Goal: Transaction & Acquisition: Purchase product/service

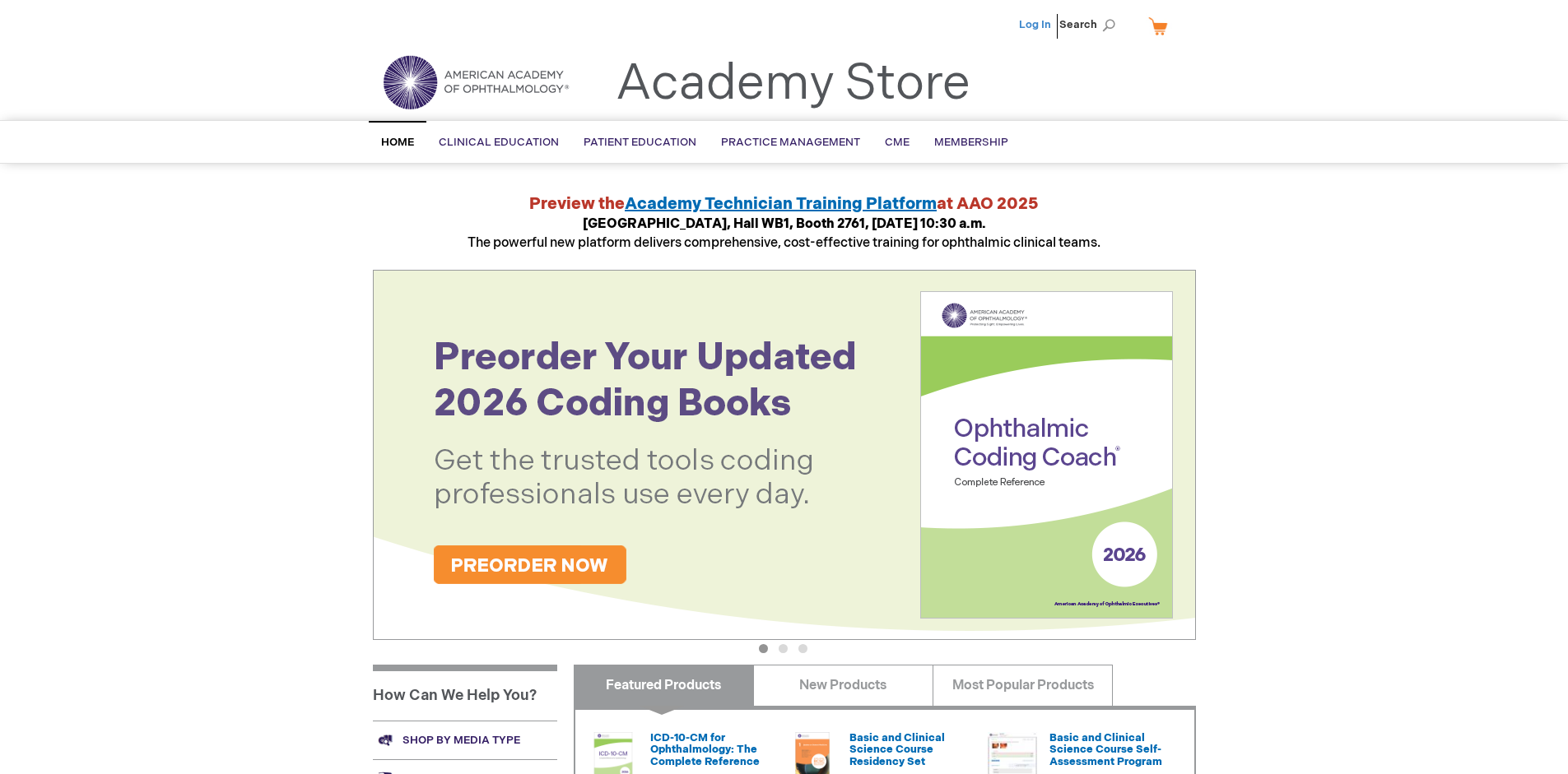
click at [1037, 24] on link "Log In" at bounding box center [1035, 24] width 32 height 13
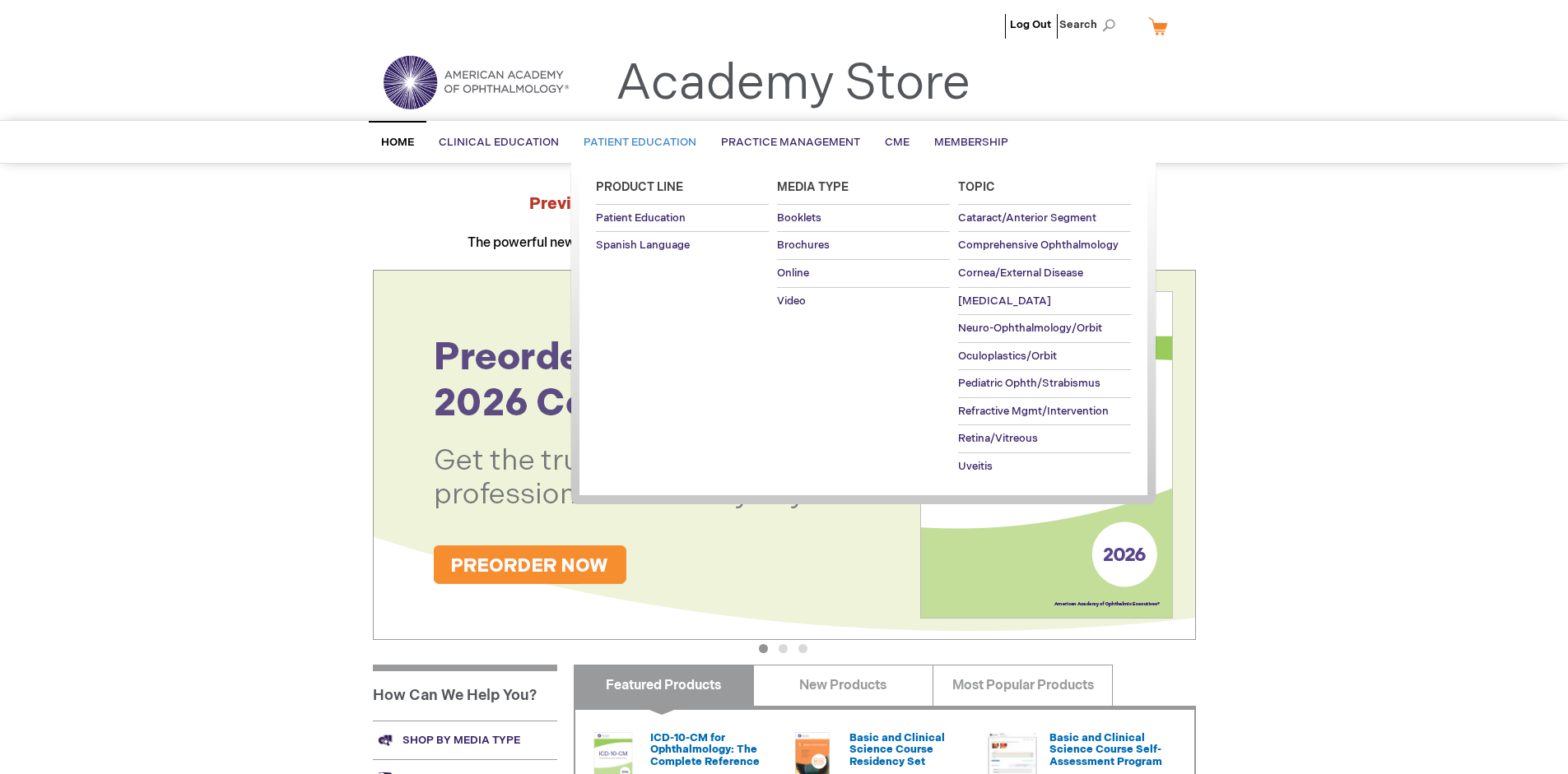
click at [635, 142] on span "Patient Education" at bounding box center [640, 142] width 113 height 13
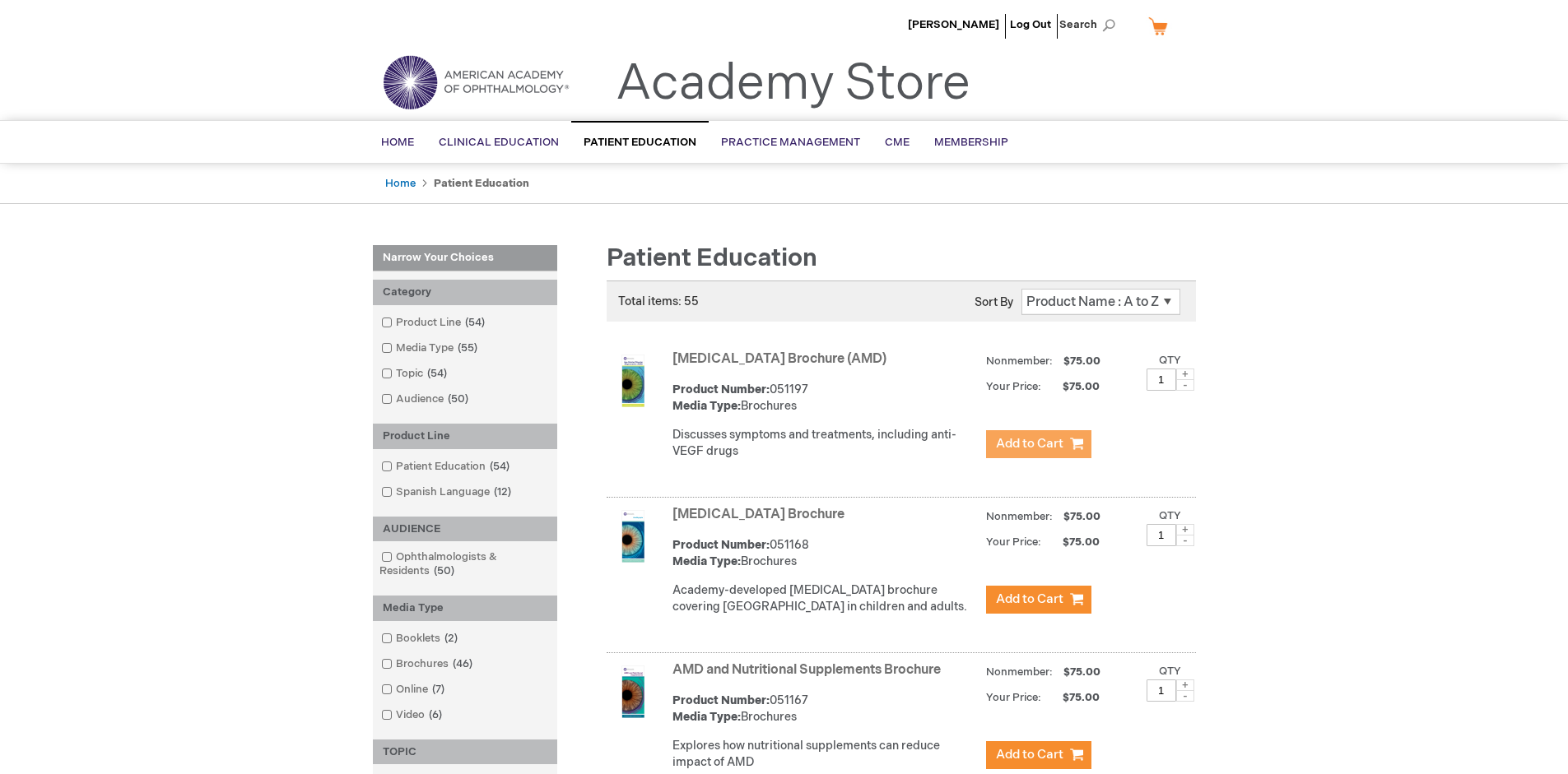
click at [1038, 445] on span "Add to Cart" at bounding box center [1030, 444] width 67 height 16
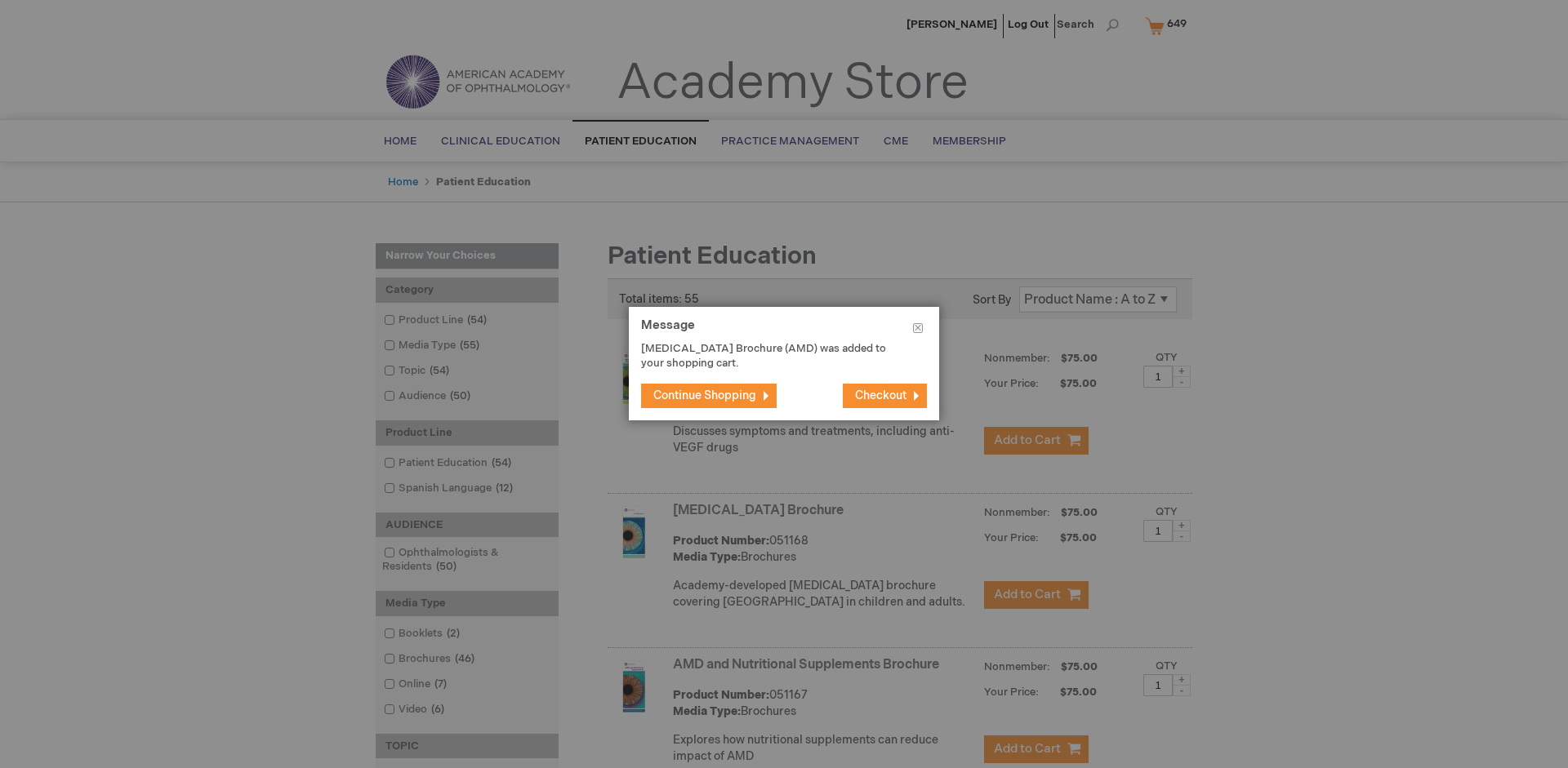
click at [705, 395] on span "Continue Shopping" at bounding box center [704, 395] width 103 height 14
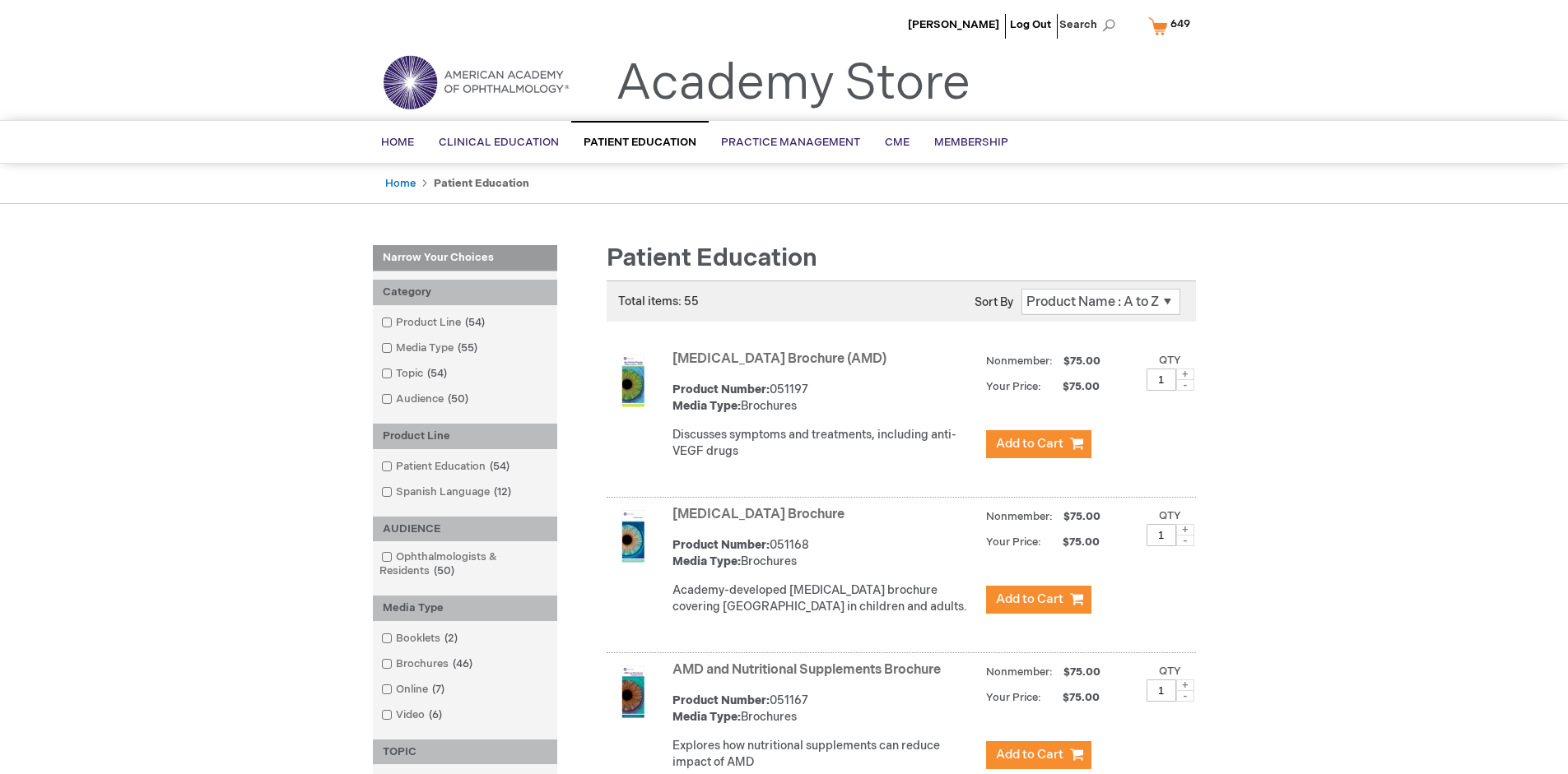
click at [810, 678] on link "AMD and Nutritional Supplements Brochure" at bounding box center [806, 670] width 268 height 16
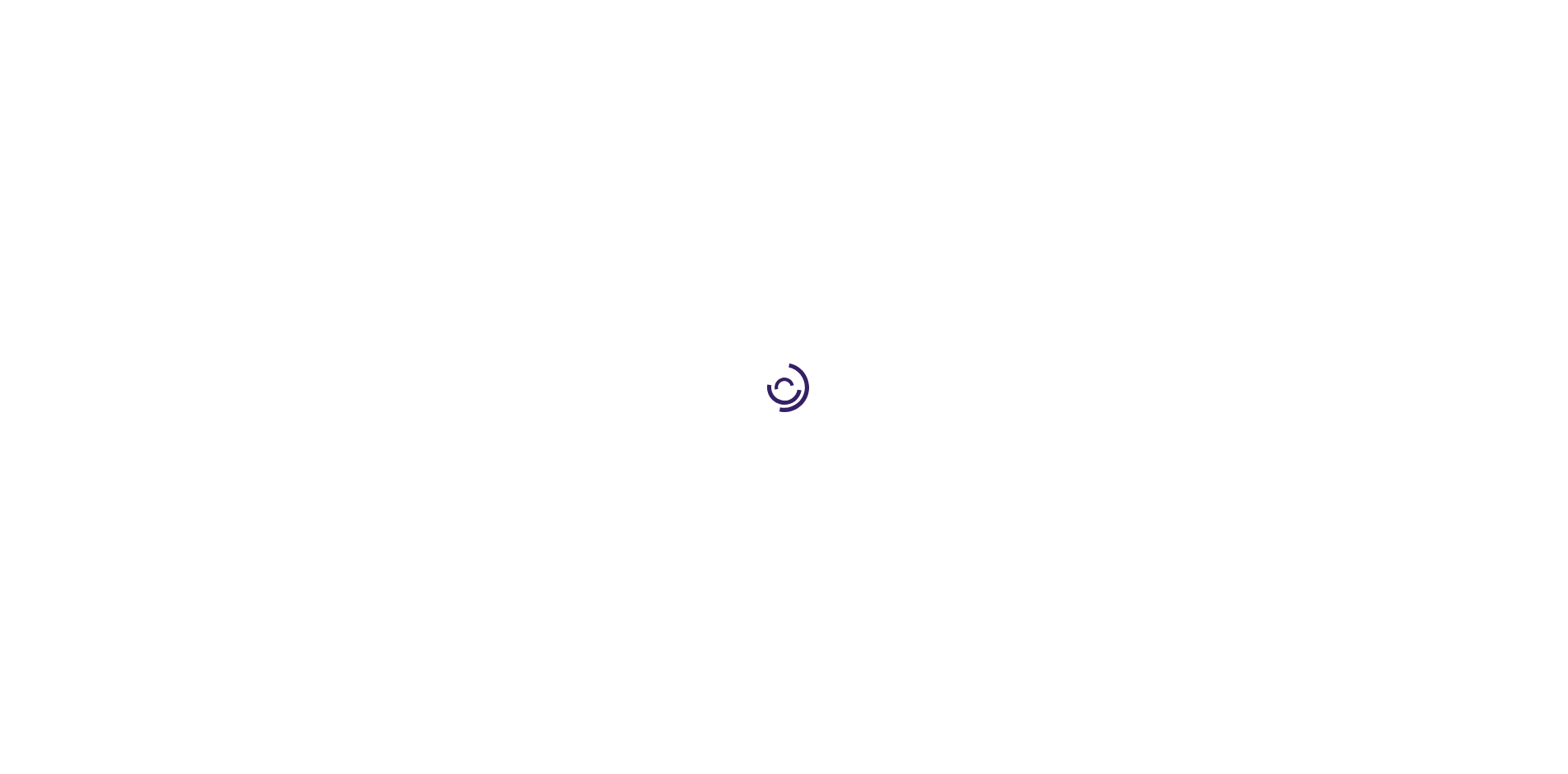
type input "1"
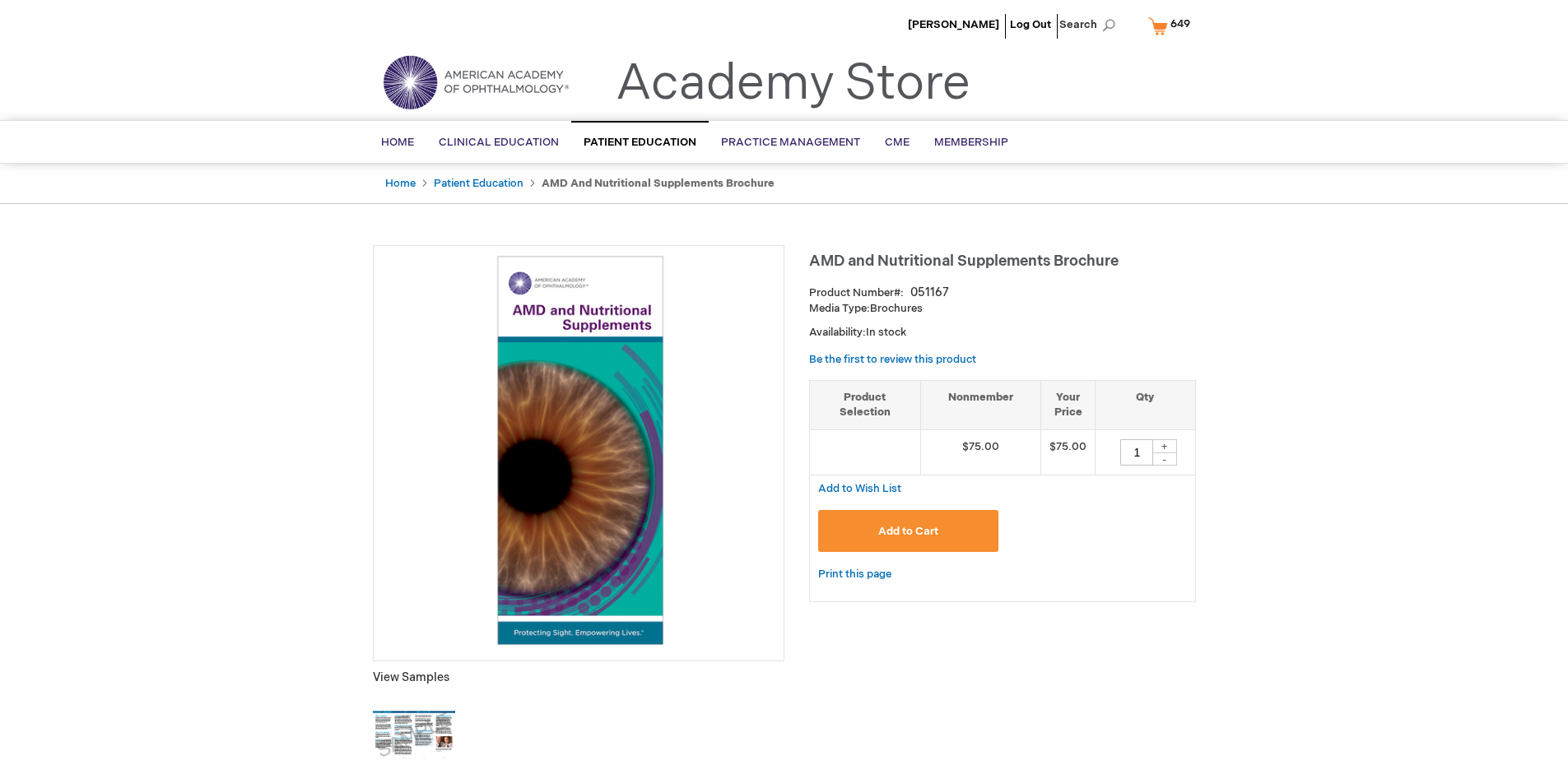
click at [908, 530] on span "Add to Cart" at bounding box center [908, 531] width 60 height 13
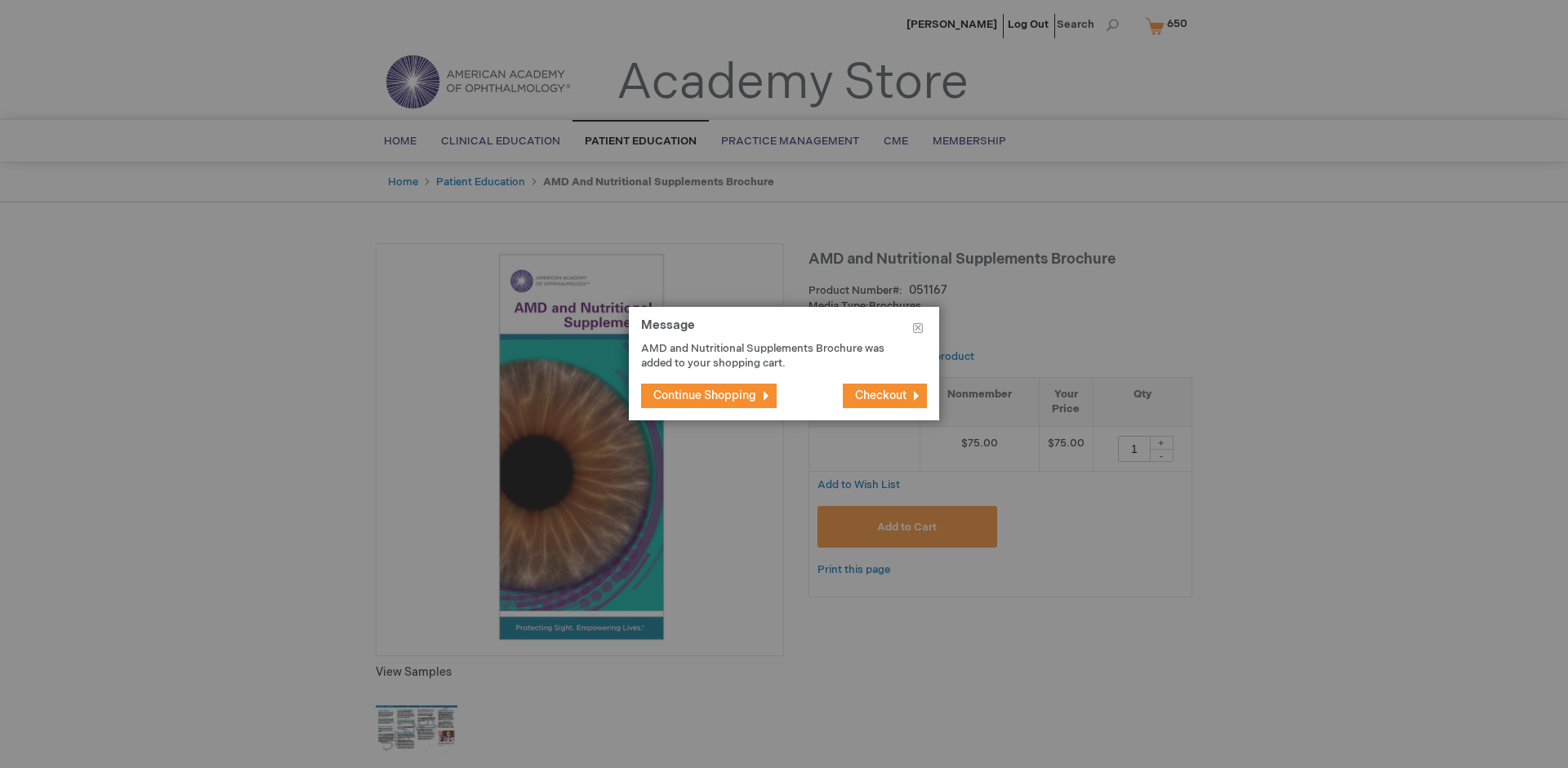
click at [705, 395] on span "Continue Shopping" at bounding box center [704, 395] width 103 height 14
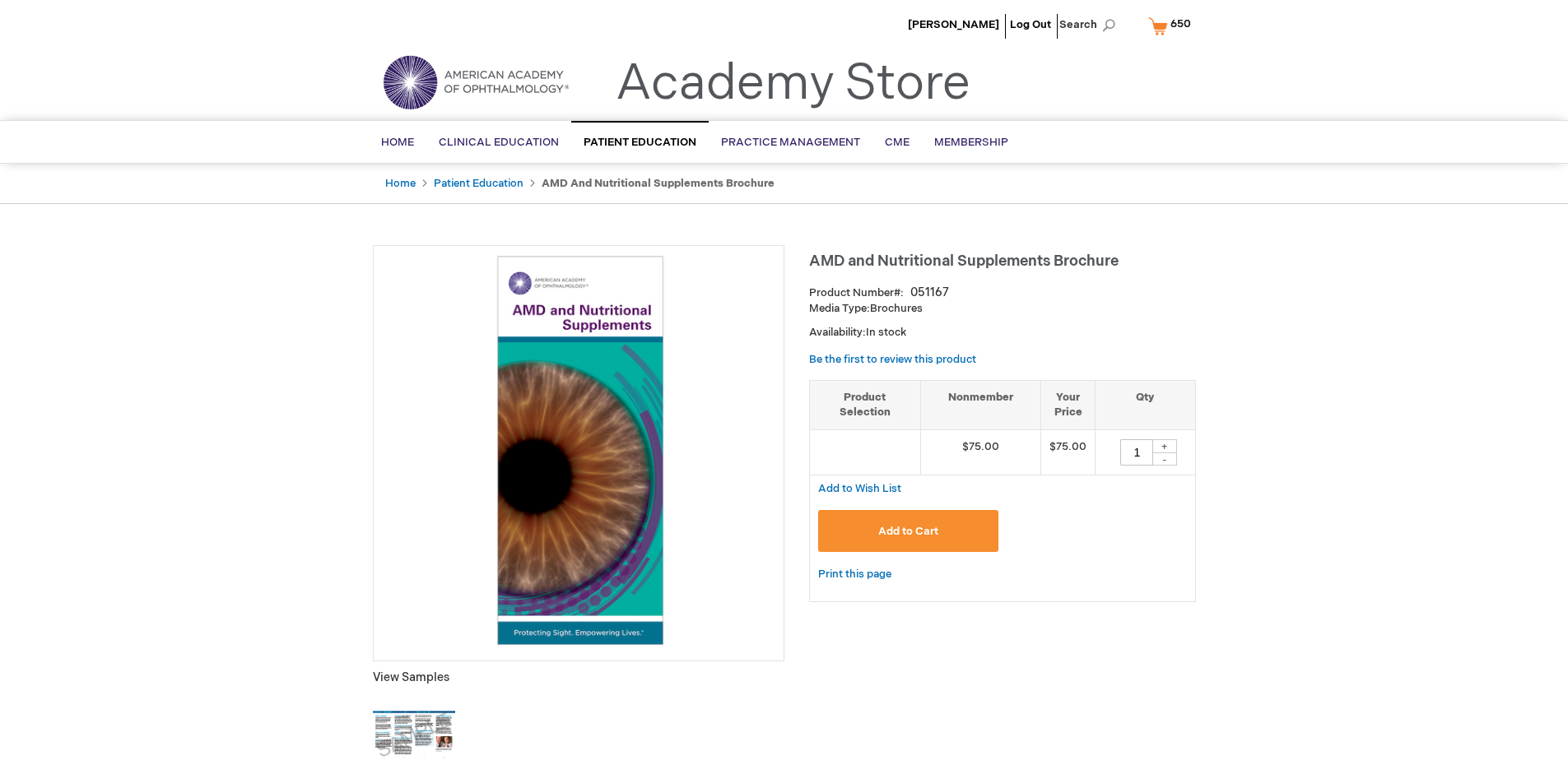
click at [1172, 25] on span "650" at bounding box center [1181, 24] width 21 height 13
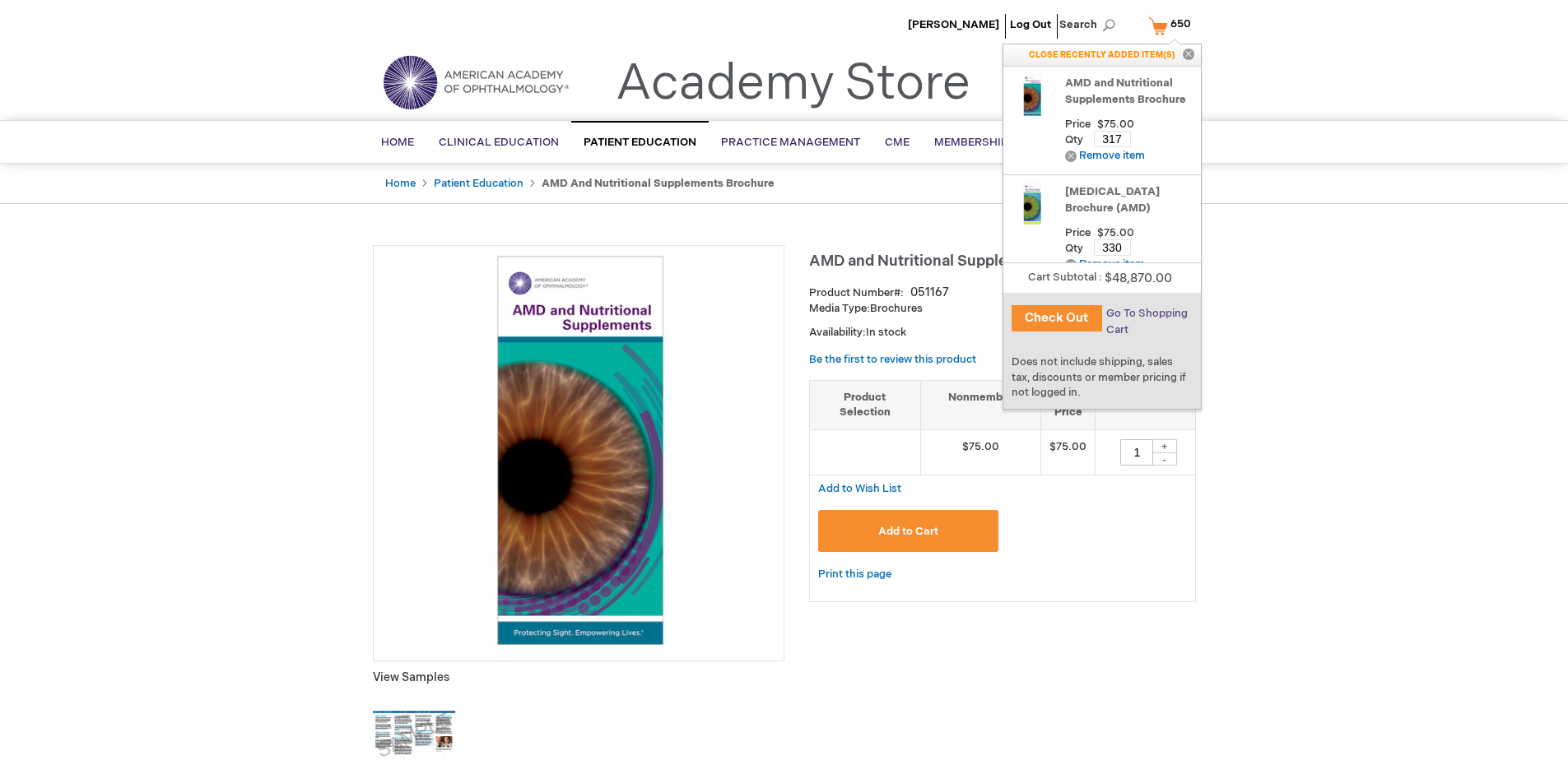
click at [1145, 314] on span "Go To Shopping Cart" at bounding box center [1147, 321] width 81 height 30
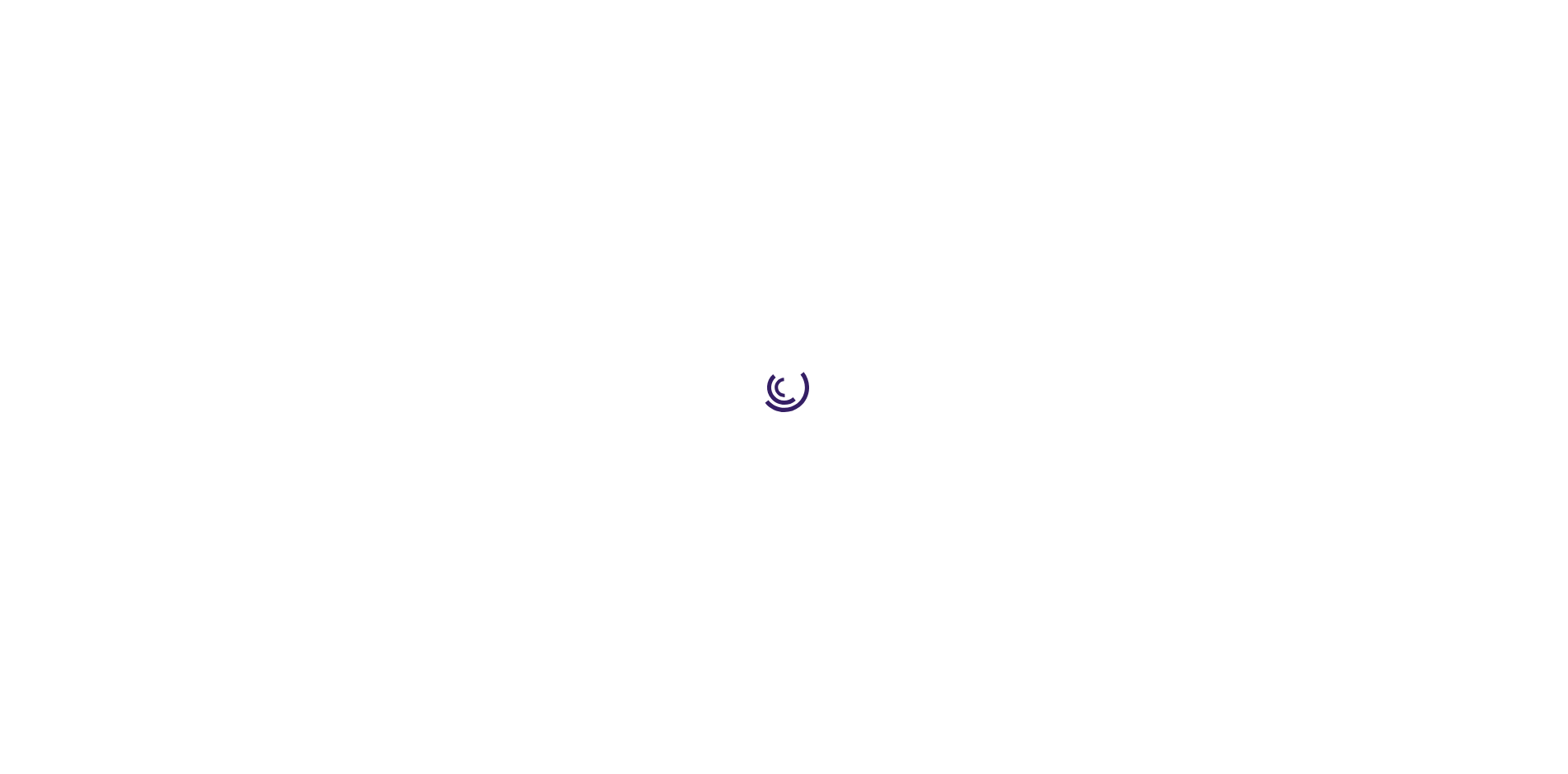
select select "US"
select select "41"
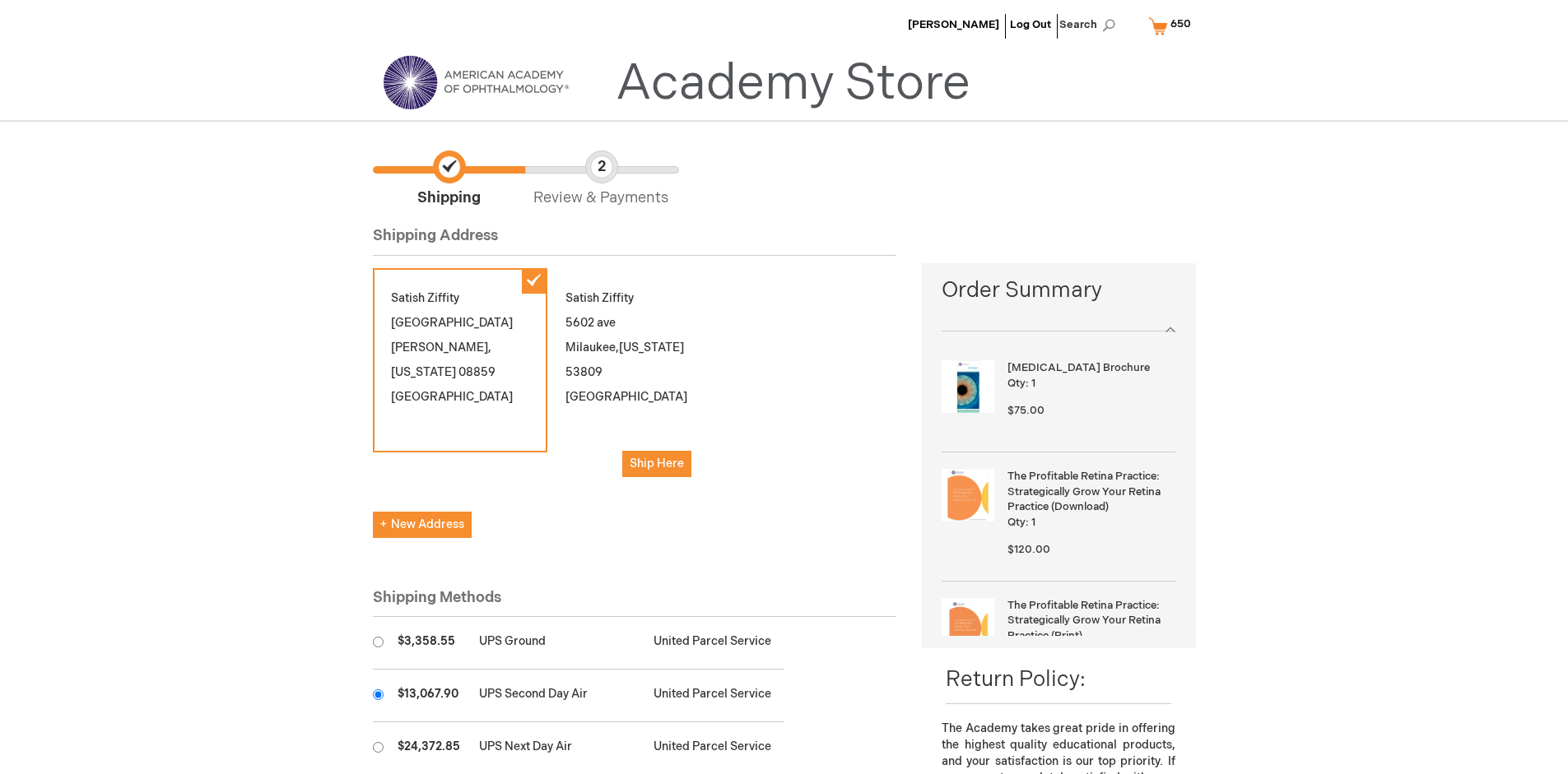
click at [378, 695] on input "radio" at bounding box center [378, 695] width 10 height 10
